Goal: Register for event/course

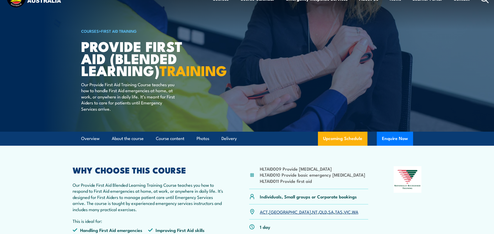
scroll to position [26, 0]
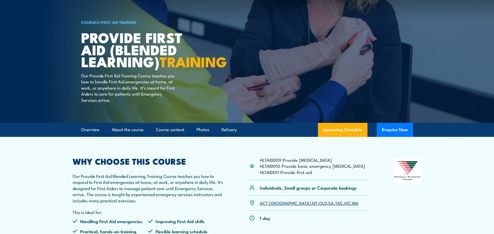
click at [335, 206] on link "TAS" at bounding box center [339, 202] width 8 height 6
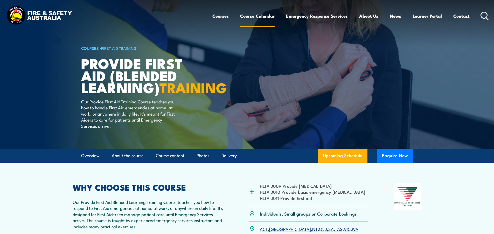
click at [250, 18] on link "Course Calendar" at bounding box center [257, 16] width 34 height 14
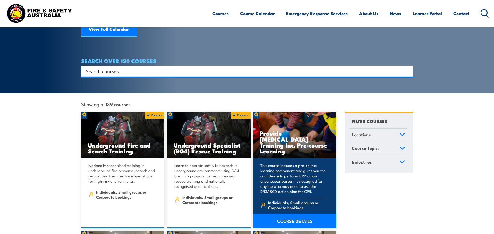
scroll to position [104, 0]
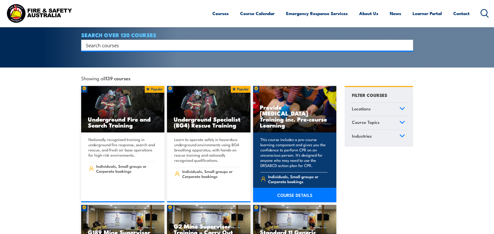
click at [300, 188] on link "COURSE DETAILS" at bounding box center [295, 195] width 84 height 15
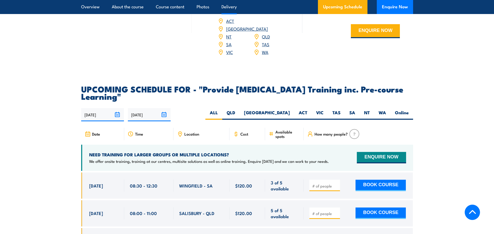
scroll to position [856, 0]
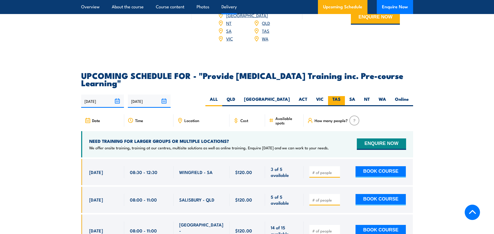
click at [337, 106] on label "TAS" at bounding box center [336, 101] width 17 height 10
click at [341, 99] on input "TAS" at bounding box center [342, 97] width 3 height 3
radio input "true"
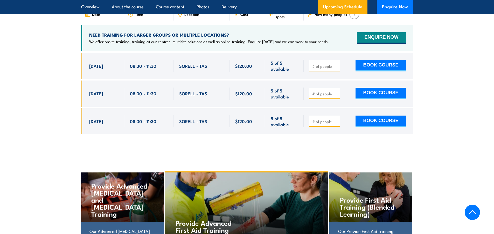
scroll to position [950, 0]
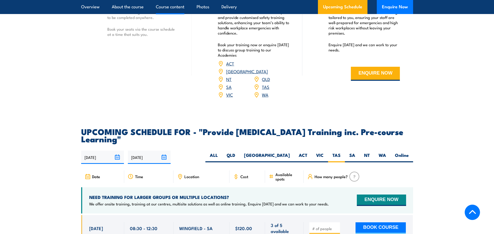
scroll to position [856, 0]
